Goal: Information Seeking & Learning: Learn about a topic

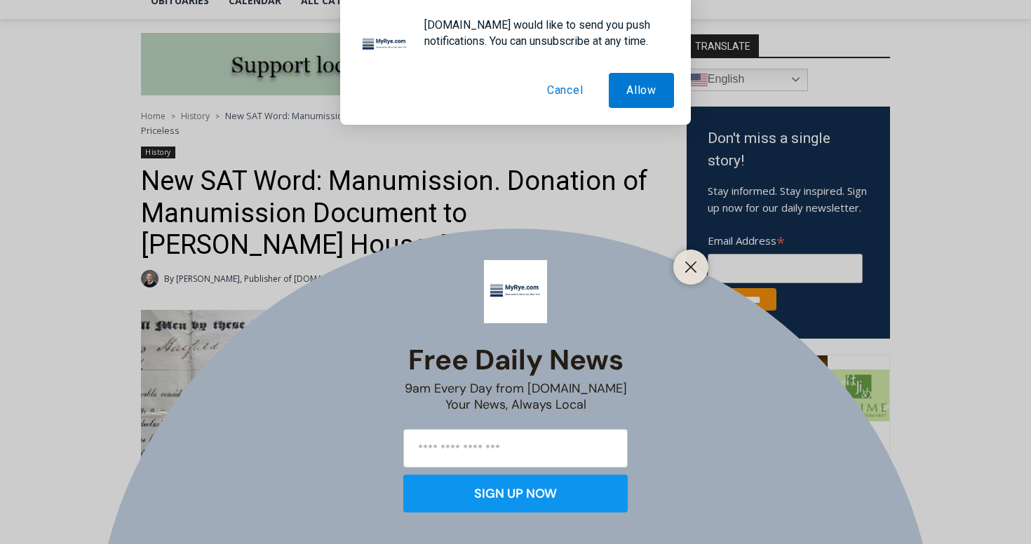
scroll to position [411, 0]
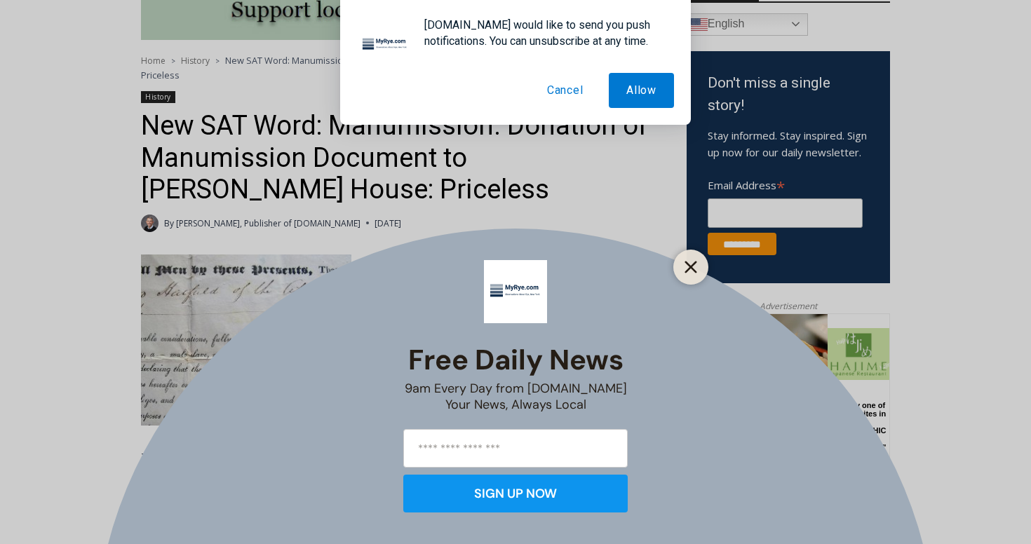
click at [696, 261] on icon "Close" at bounding box center [690, 267] width 13 height 13
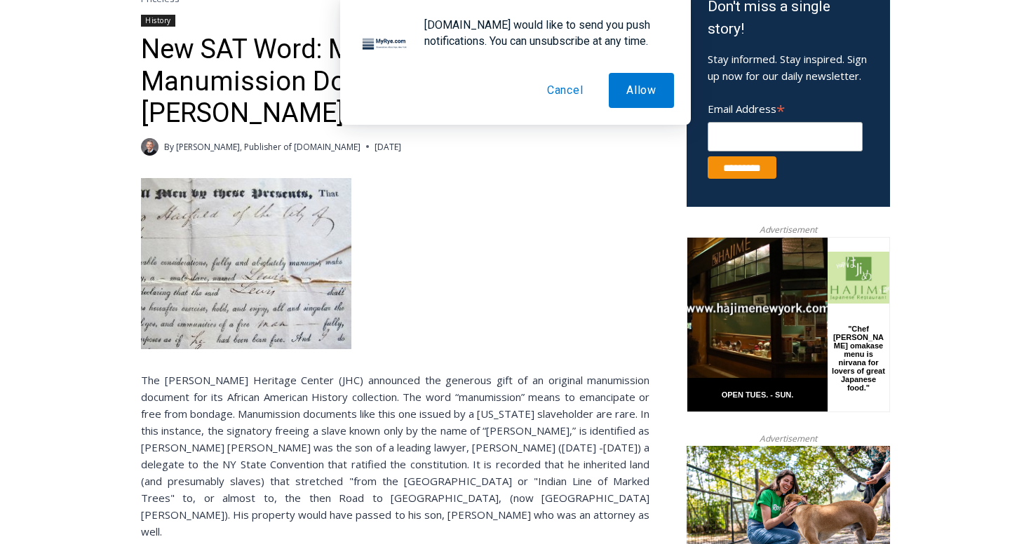
scroll to position [487, 0]
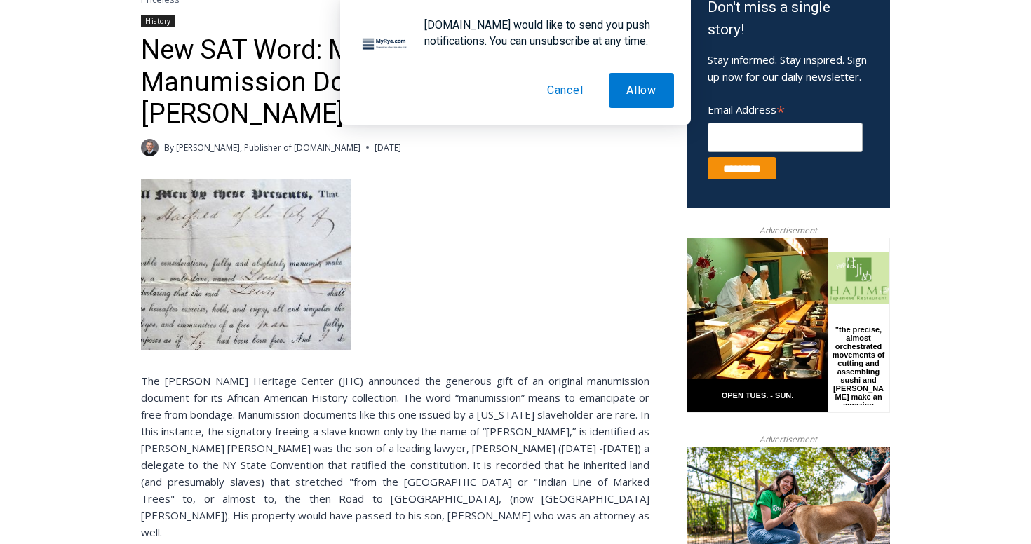
click at [210, 275] on img at bounding box center [246, 264] width 210 height 171
